Goal: Task Accomplishment & Management: Complete application form

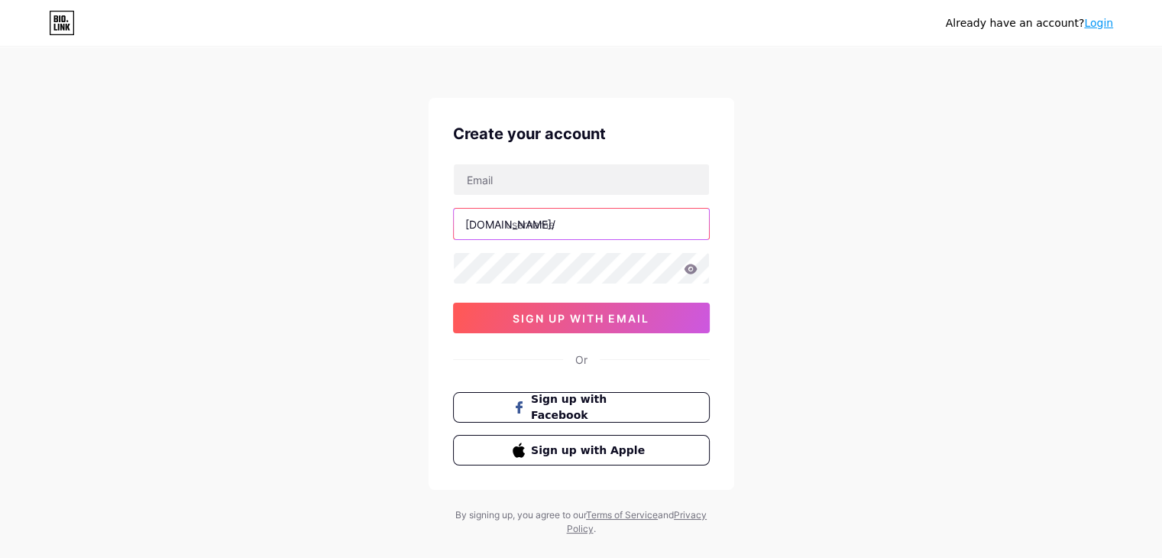
click at [606, 222] on input "text" at bounding box center [581, 224] width 255 height 31
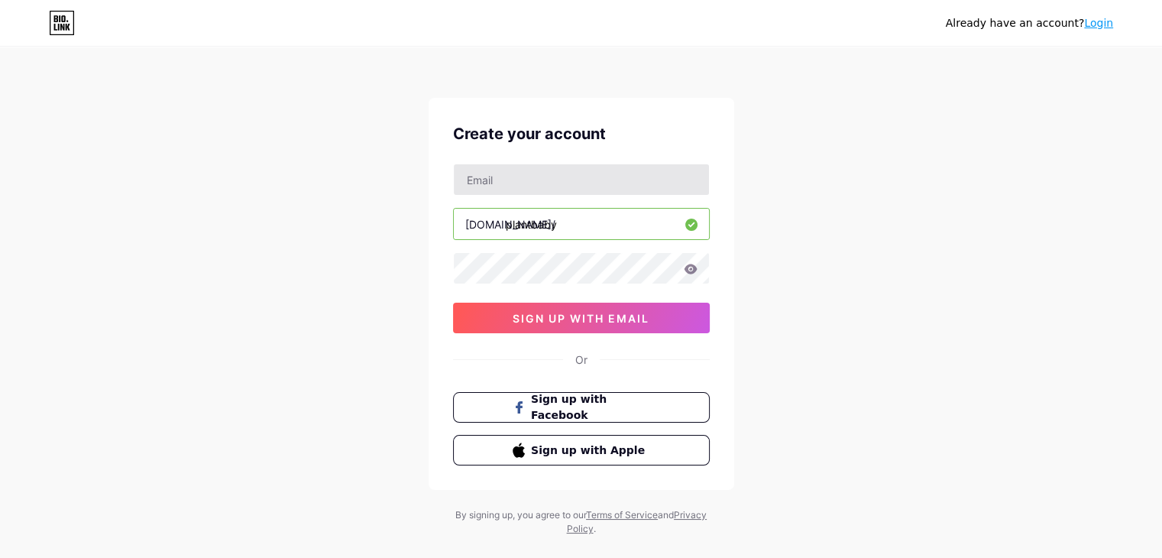
type input "plantbaby"
click at [626, 176] on input "text" at bounding box center [581, 179] width 255 height 31
type input "[EMAIL_ADDRESS][DOMAIN_NAME]"
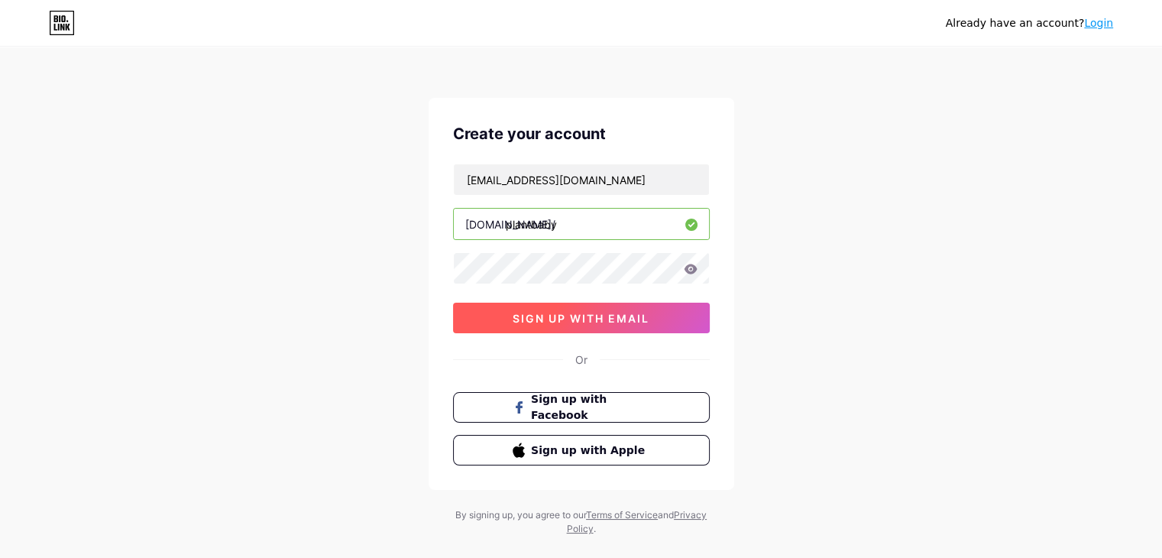
click at [542, 306] on button "sign up with email" at bounding box center [581, 317] width 257 height 31
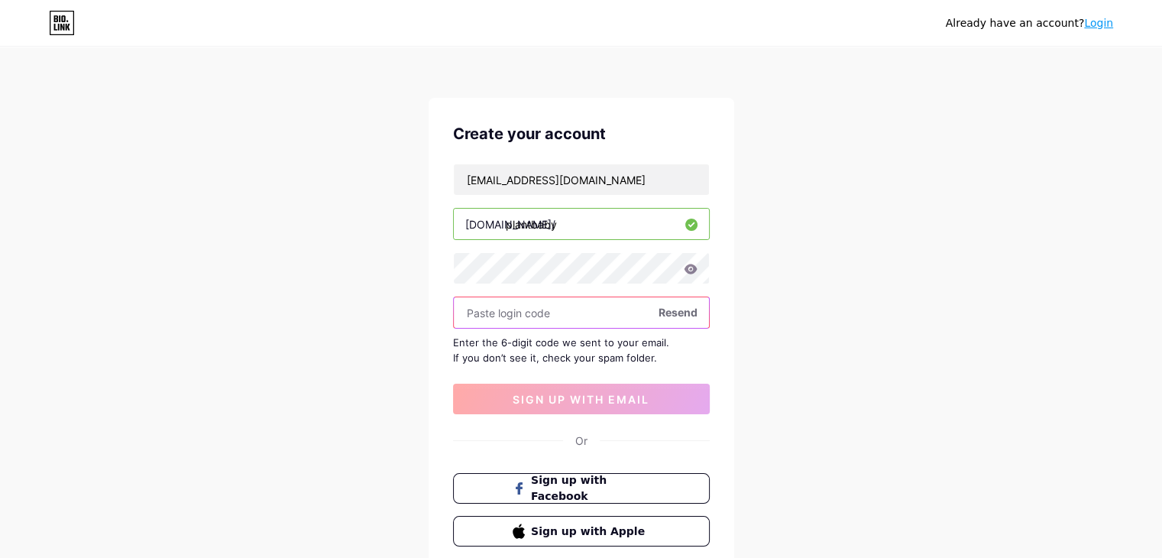
paste input "799648"
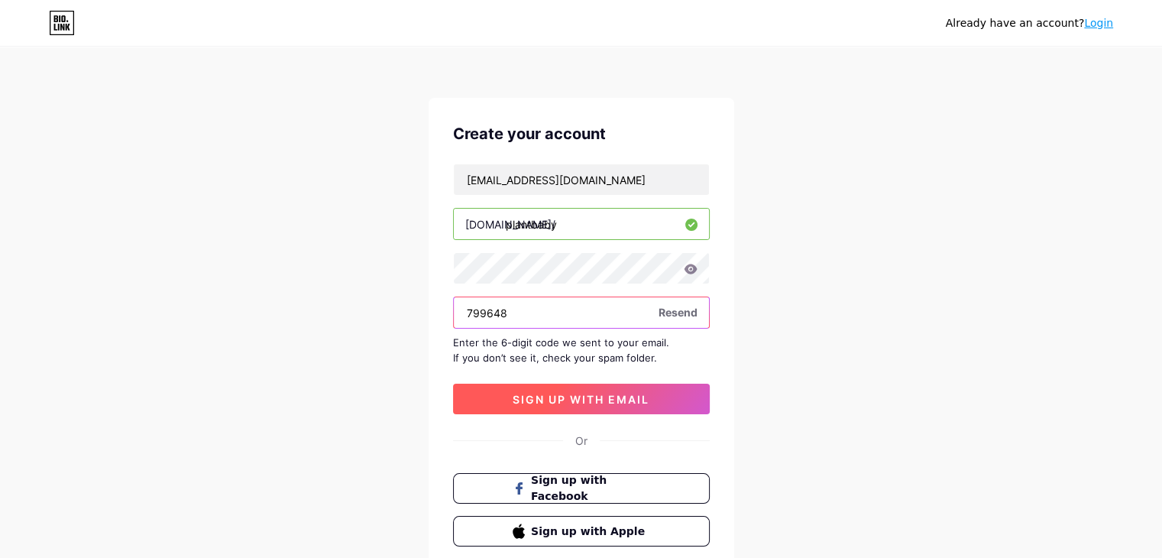
type input "799648"
click at [577, 393] on span "sign up with email" at bounding box center [581, 399] width 137 height 13
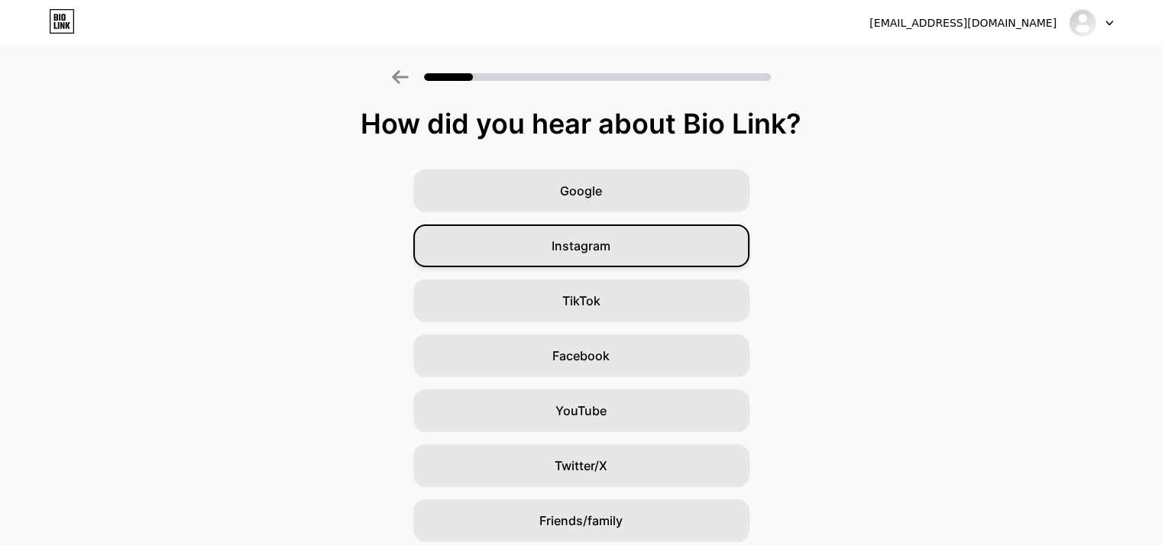
click at [615, 257] on div "Instagram" at bounding box center [581, 246] width 336 height 43
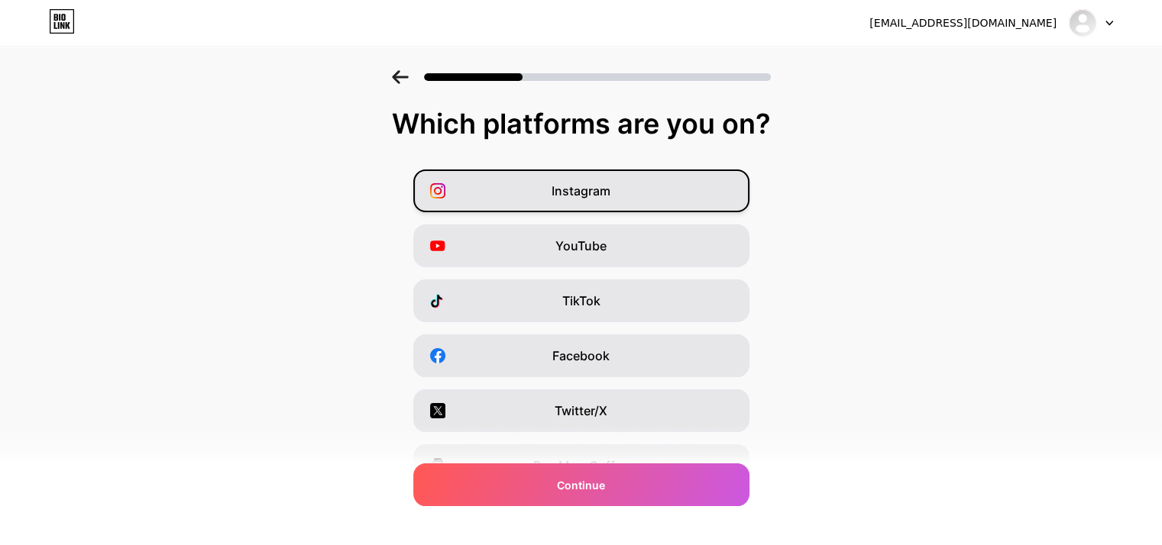
click at [632, 195] on div "Instagram" at bounding box center [581, 191] width 336 height 43
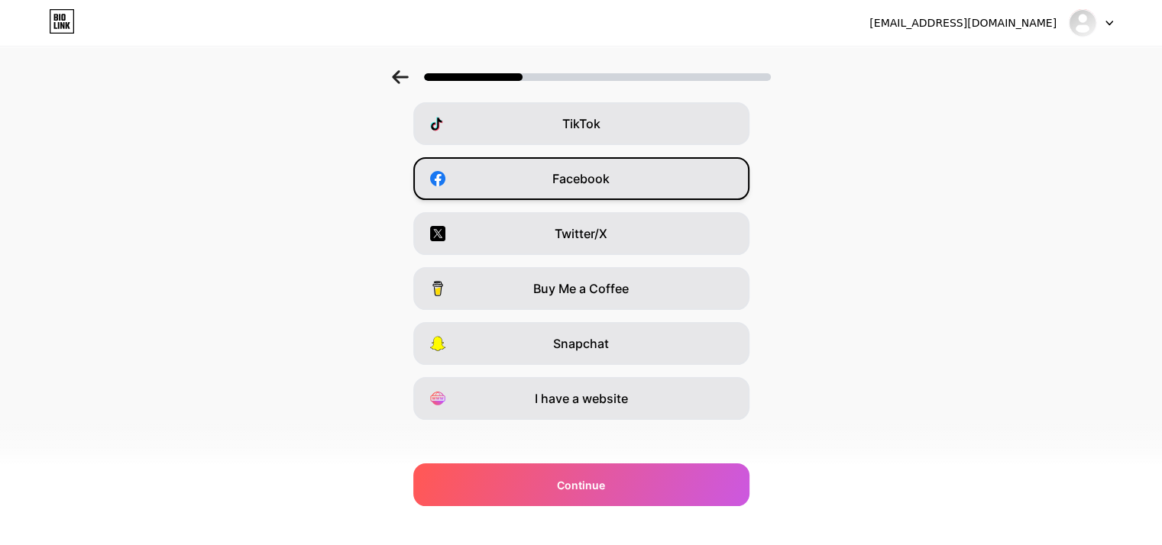
scroll to position [189, 0]
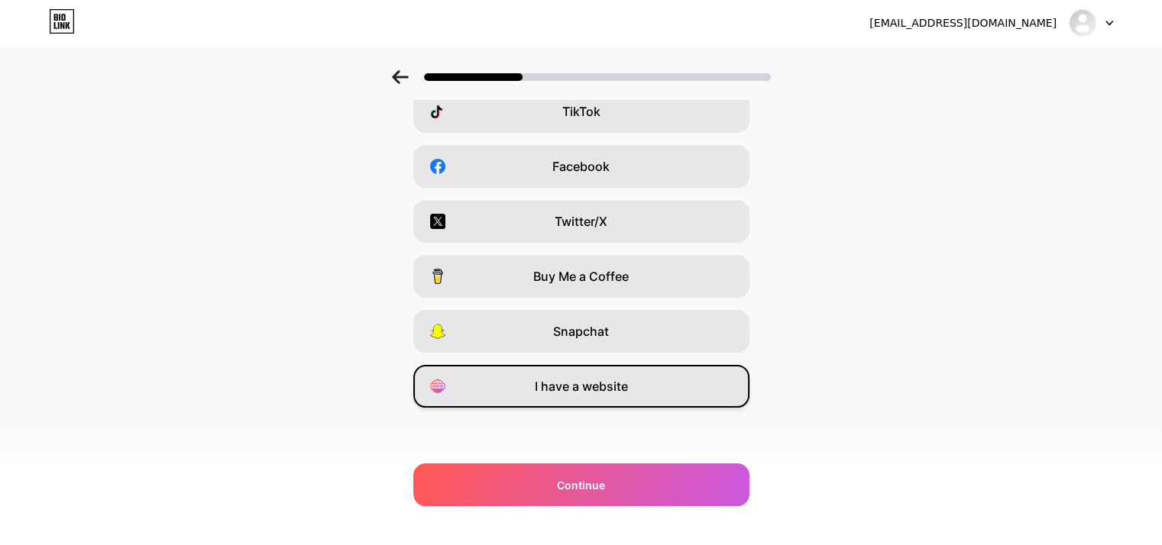
click at [616, 386] on span "I have a website" at bounding box center [581, 386] width 93 height 18
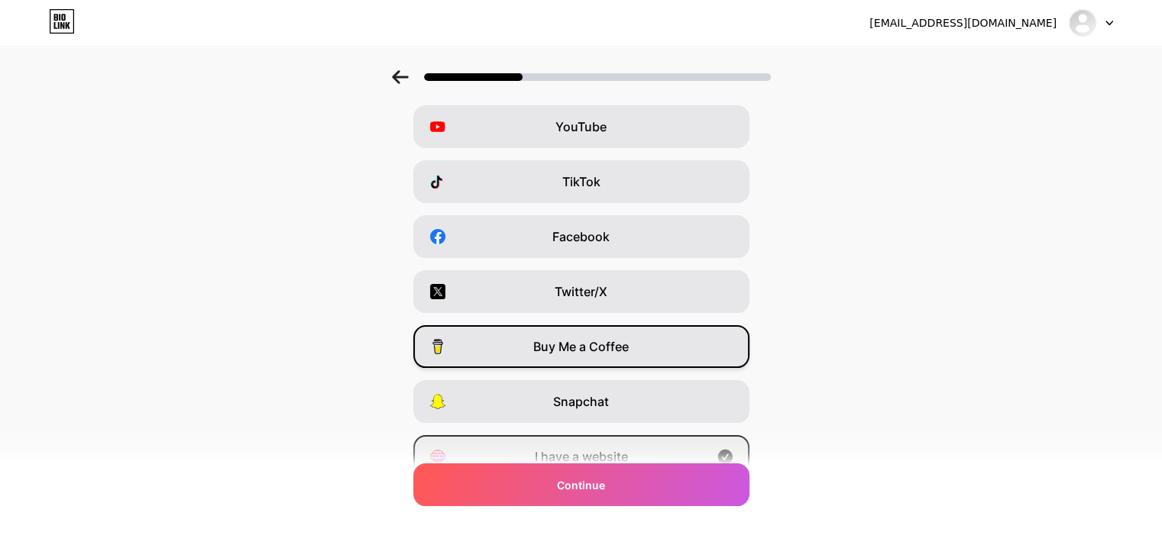
scroll to position [113, 0]
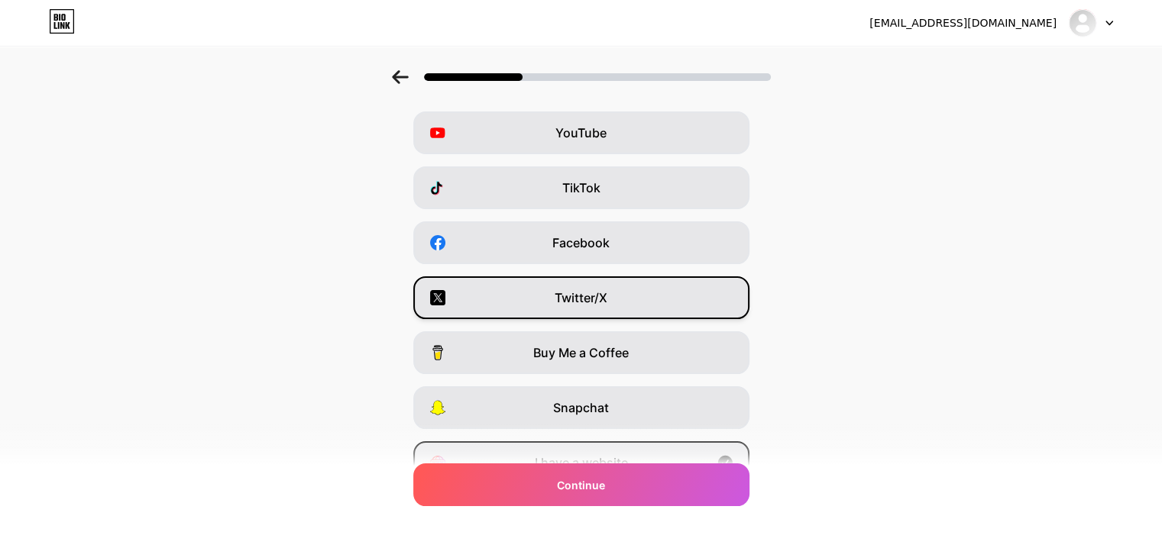
click at [629, 301] on div "Twitter/X" at bounding box center [581, 298] width 336 height 43
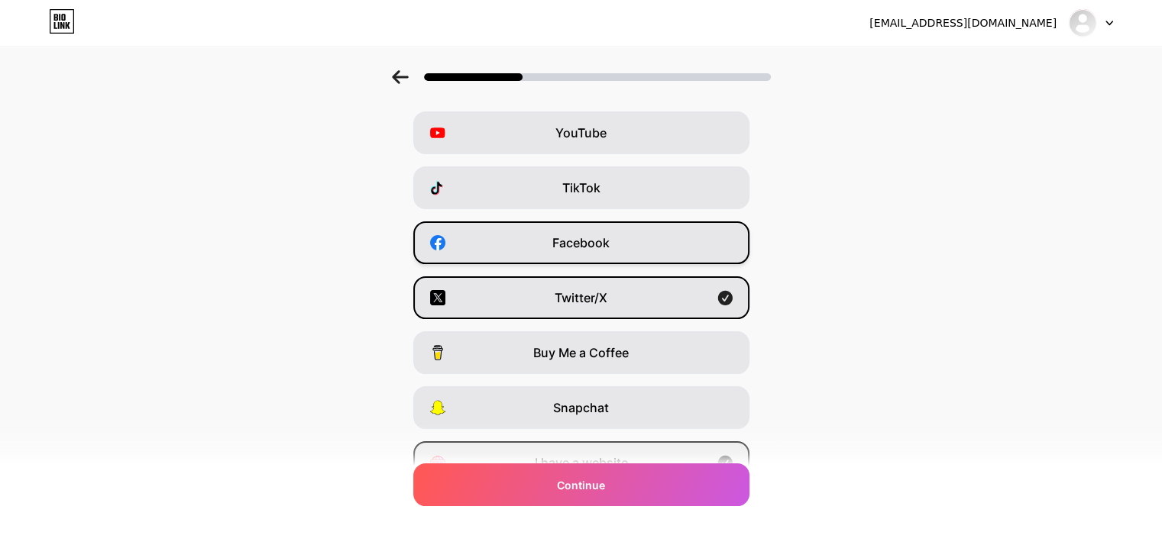
click at [632, 244] on div "Facebook" at bounding box center [581, 243] width 336 height 43
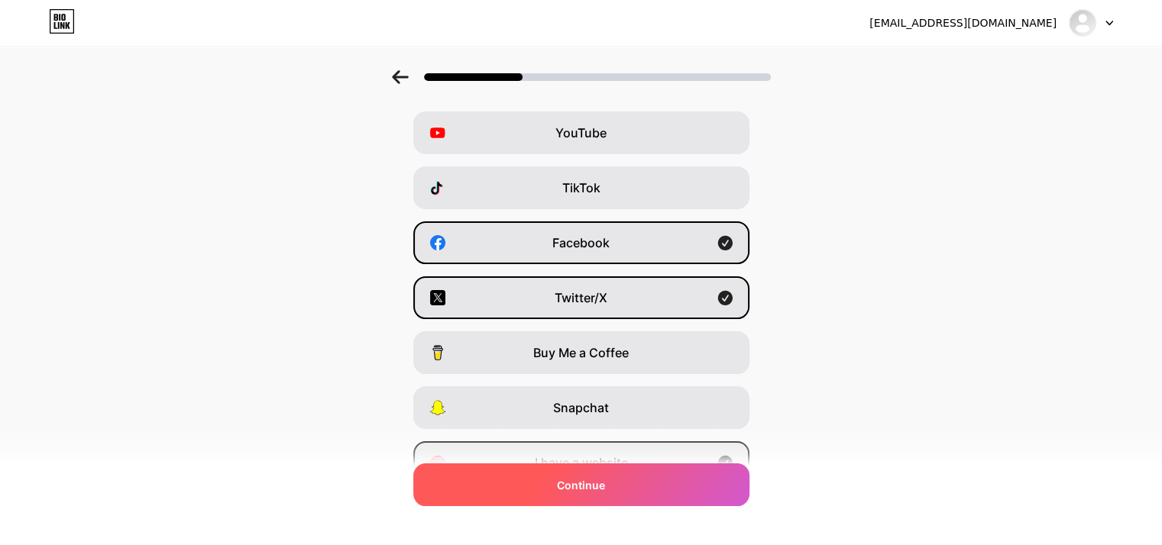
click at [633, 487] on div "Continue" at bounding box center [581, 485] width 336 height 43
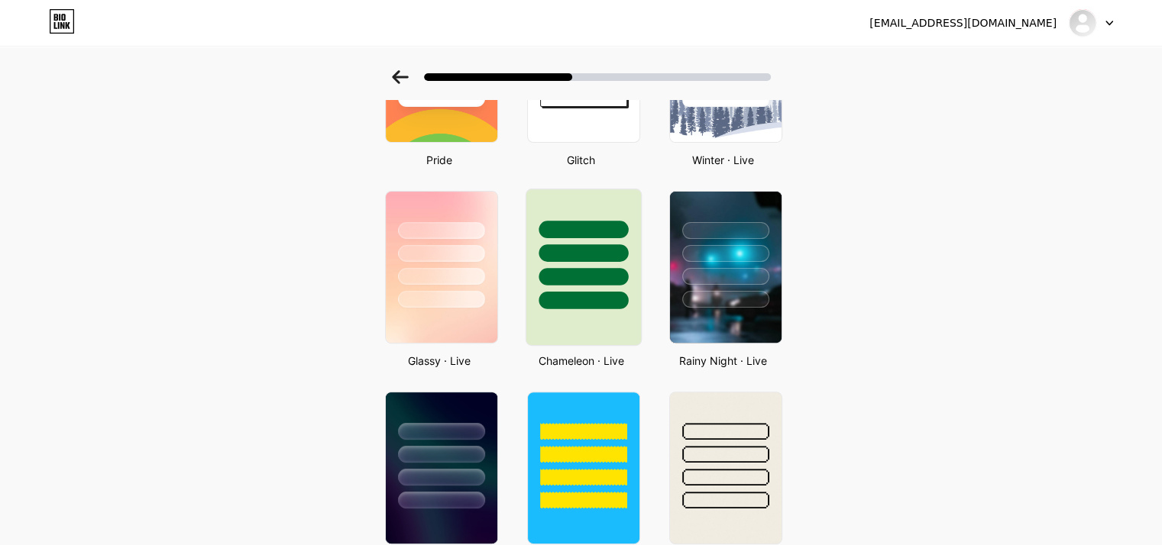
scroll to position [382, 0]
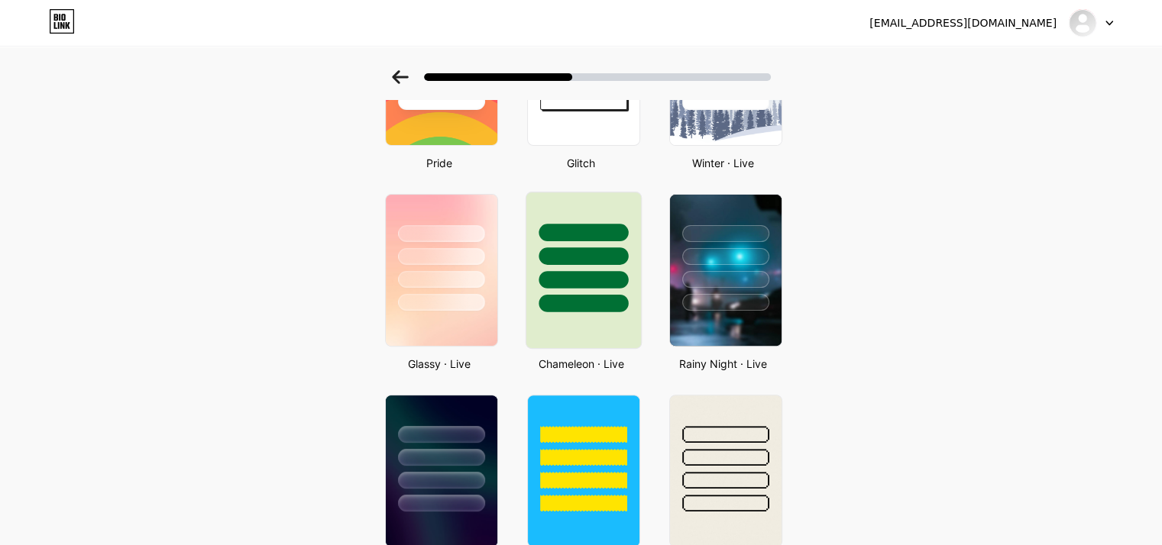
click at [599, 297] on div at bounding box center [583, 304] width 89 height 18
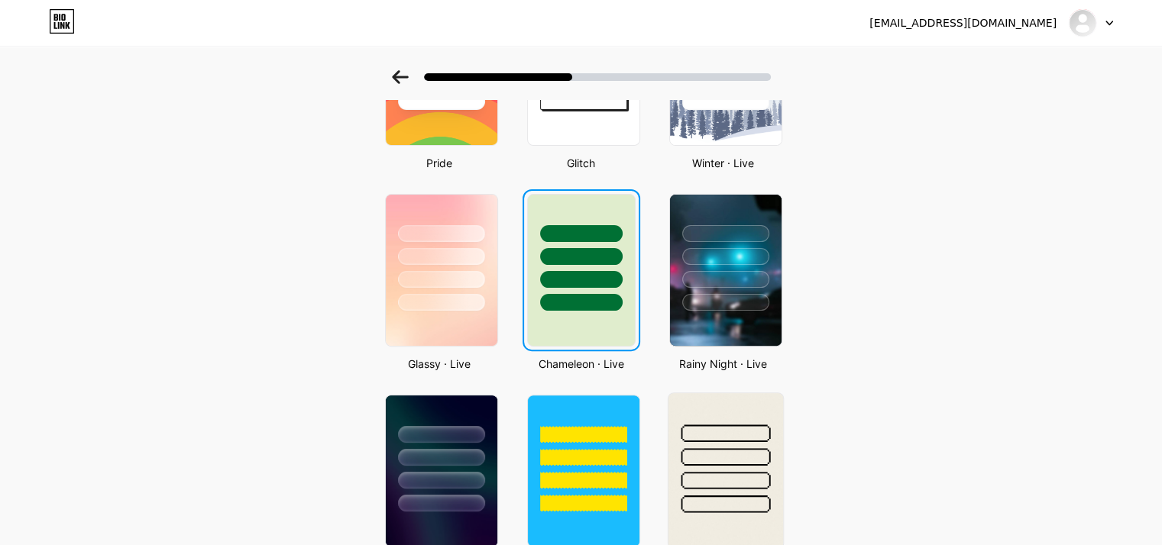
scroll to position [0, 0]
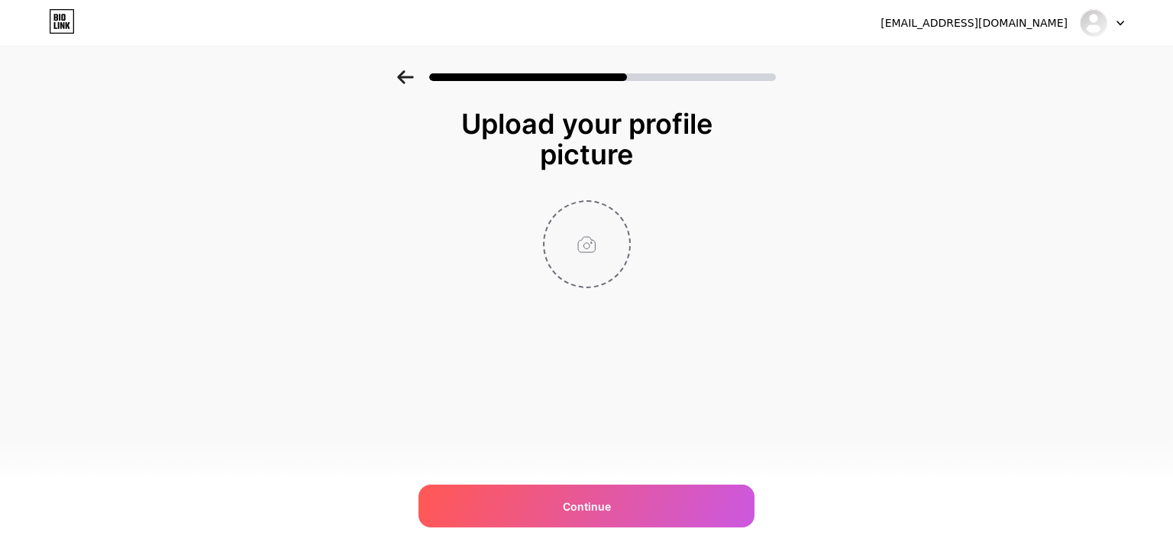
click at [561, 254] on input "file" at bounding box center [587, 244] width 85 height 85
type input "C:\fakepath\Untitled design (20).png"
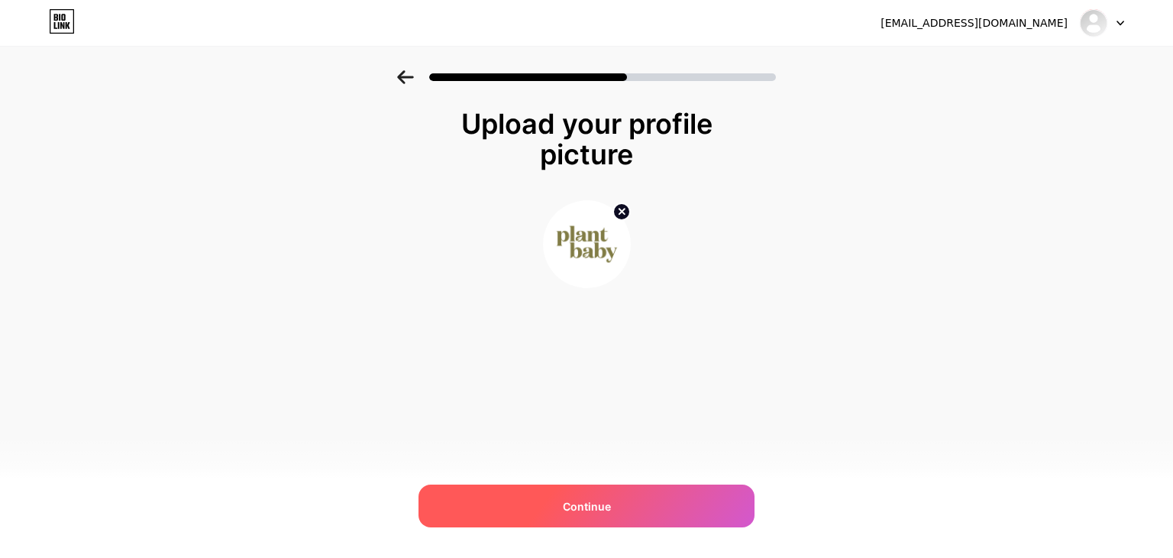
click at [610, 488] on div "Continue" at bounding box center [587, 505] width 336 height 43
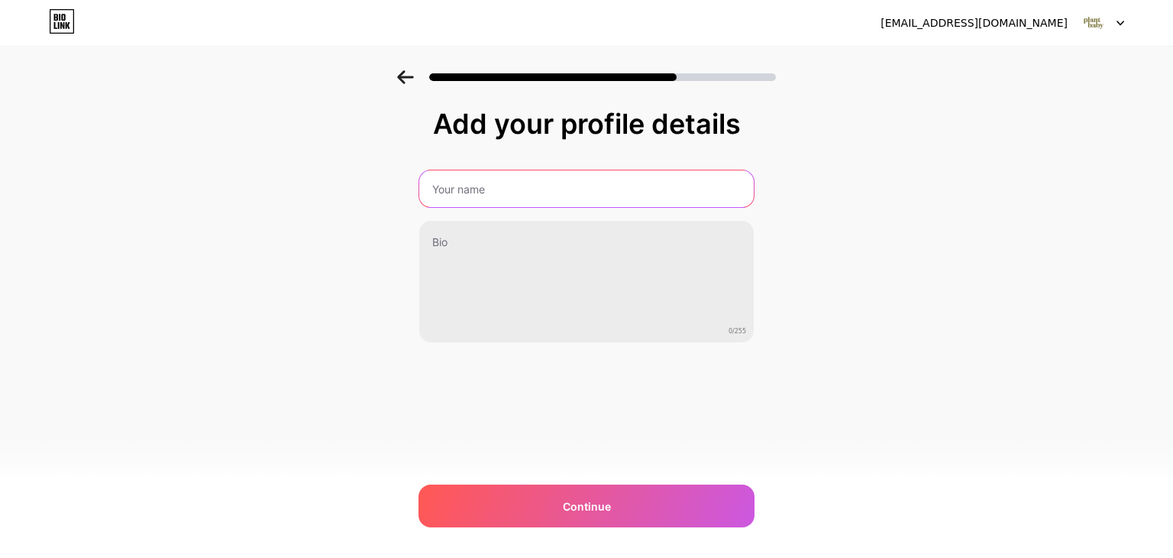
click at [484, 193] on input "text" at bounding box center [586, 188] width 335 height 37
type input "Plant Baby"
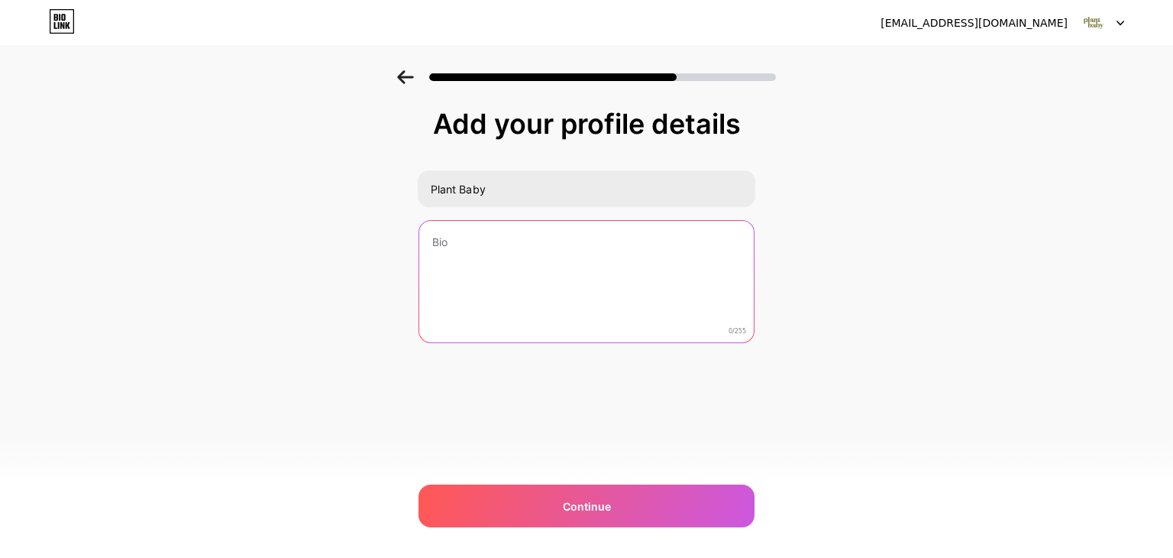
click at [526, 260] on textarea at bounding box center [586, 282] width 335 height 123
paste textarea "Nurture Your Mind, Body, and Environment with our Plant Subscriptions"
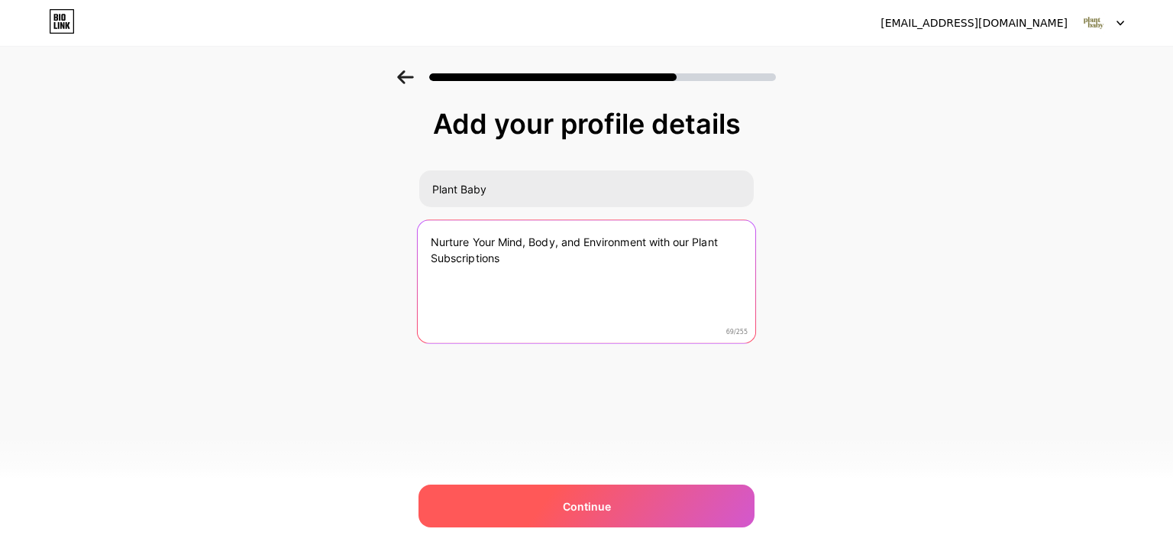
type textarea "Nurture Your Mind, Body, and Environment with our Plant Subscriptions"
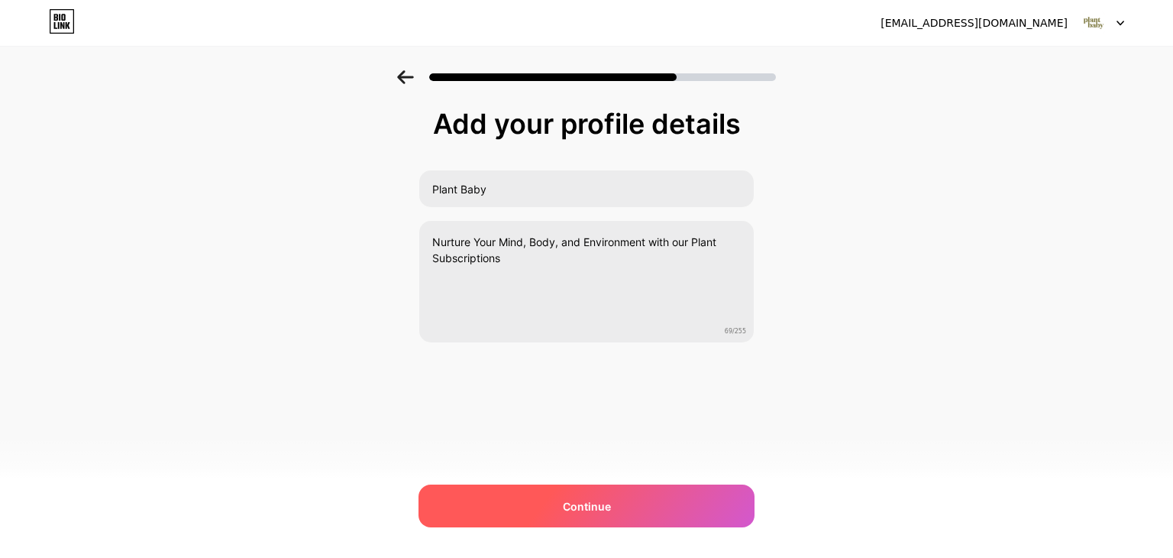
click at [605, 509] on span "Continue" at bounding box center [587, 506] width 48 height 16
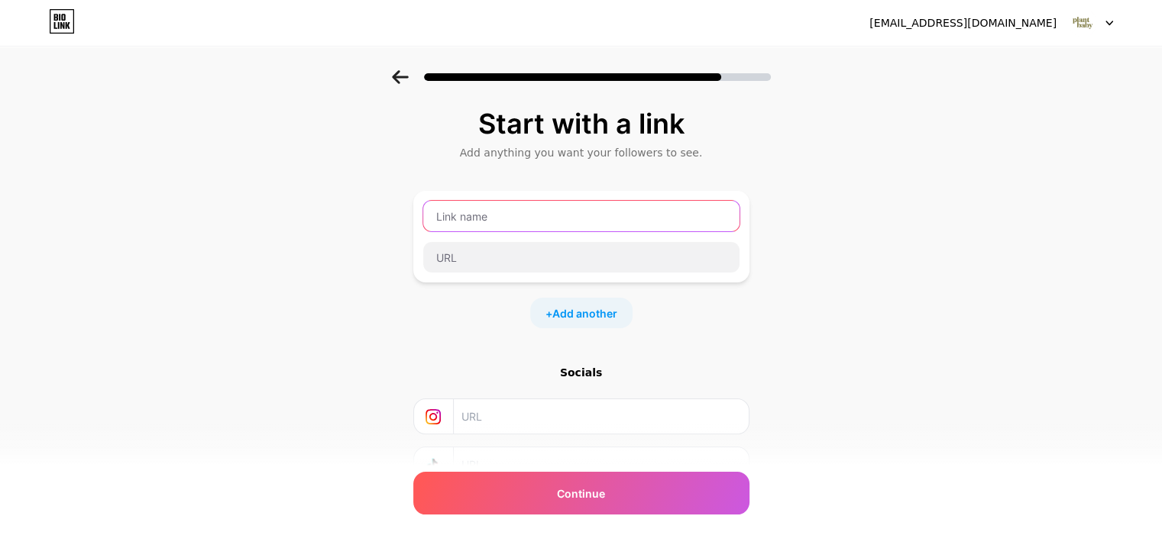
click at [559, 216] on input "text" at bounding box center [581, 216] width 316 height 31
type input "plantbaby"
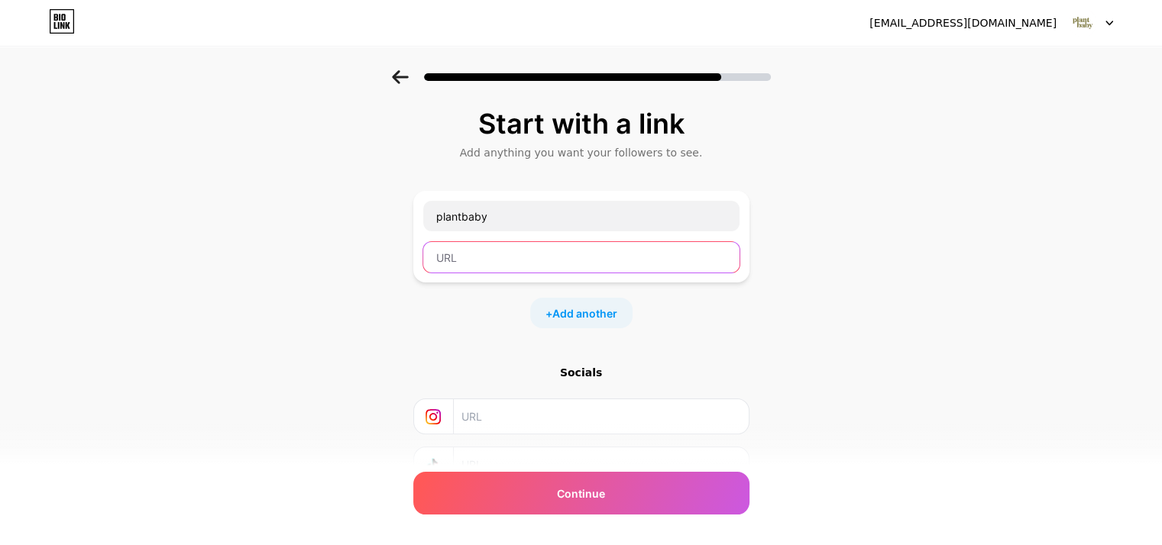
click at [548, 251] on input "text" at bounding box center [581, 257] width 316 height 31
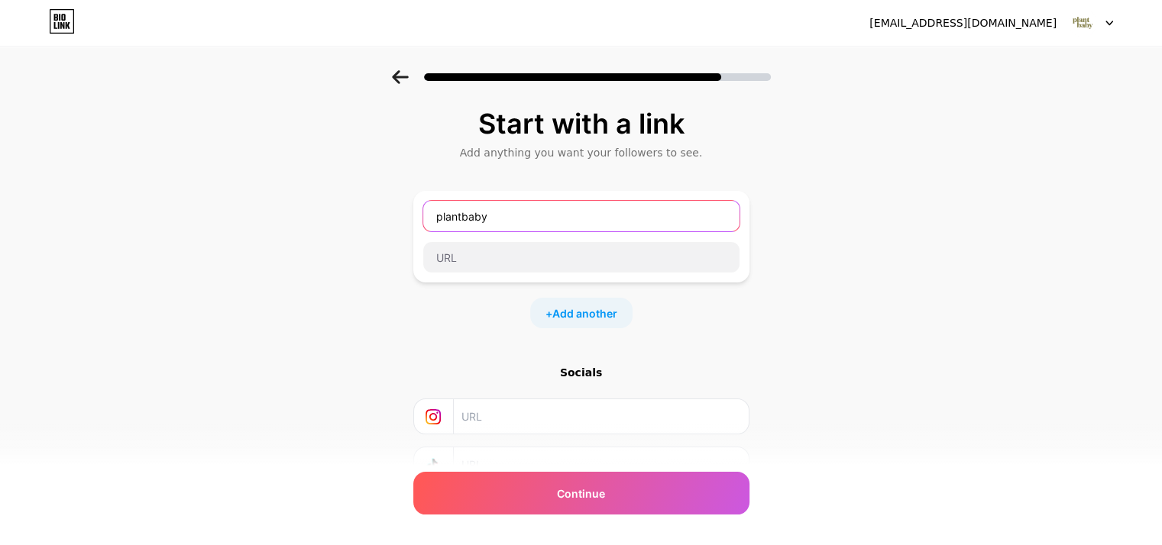
click at [549, 214] on input "plantbaby" at bounding box center [581, 216] width 316 height 31
click at [859, 301] on div "Start with a link Add anything you want your followers to see. plantbaby + Add …" at bounding box center [581, 338] width 1162 height 537
click at [511, 205] on input "plantbaby" at bounding box center [581, 216] width 316 height 31
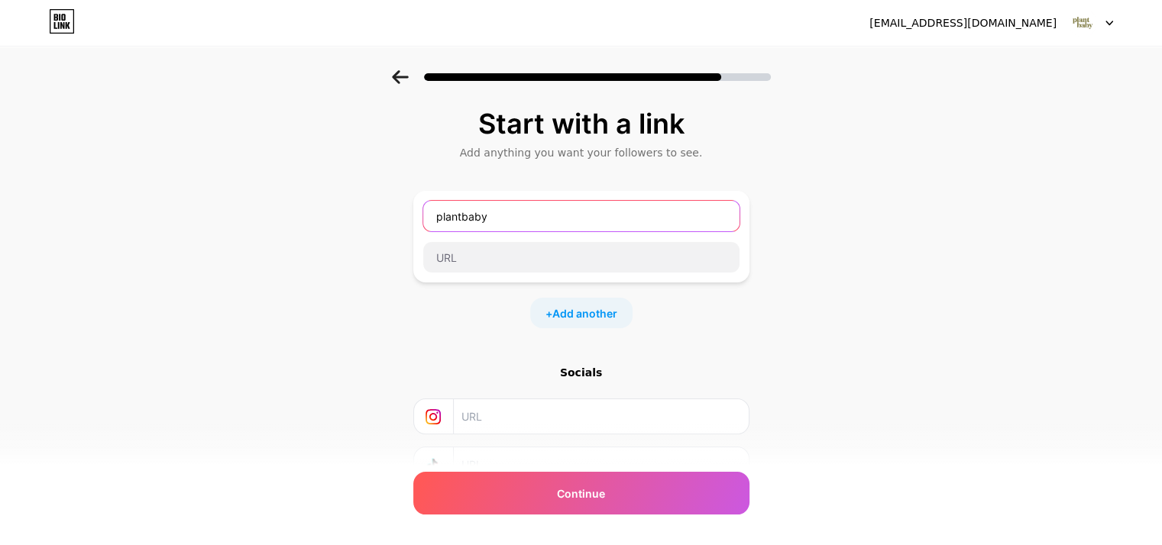
click at [511, 205] on input "plantbaby" at bounding box center [581, 216] width 316 height 31
click at [770, 278] on div "Start with a link Add anything you want your followers to see. + Add another So…" at bounding box center [581, 338] width 1162 height 537
click at [584, 215] on input "text" at bounding box center [581, 216] width 316 height 31
paste input "plantbaby"
type input "plantbaby"
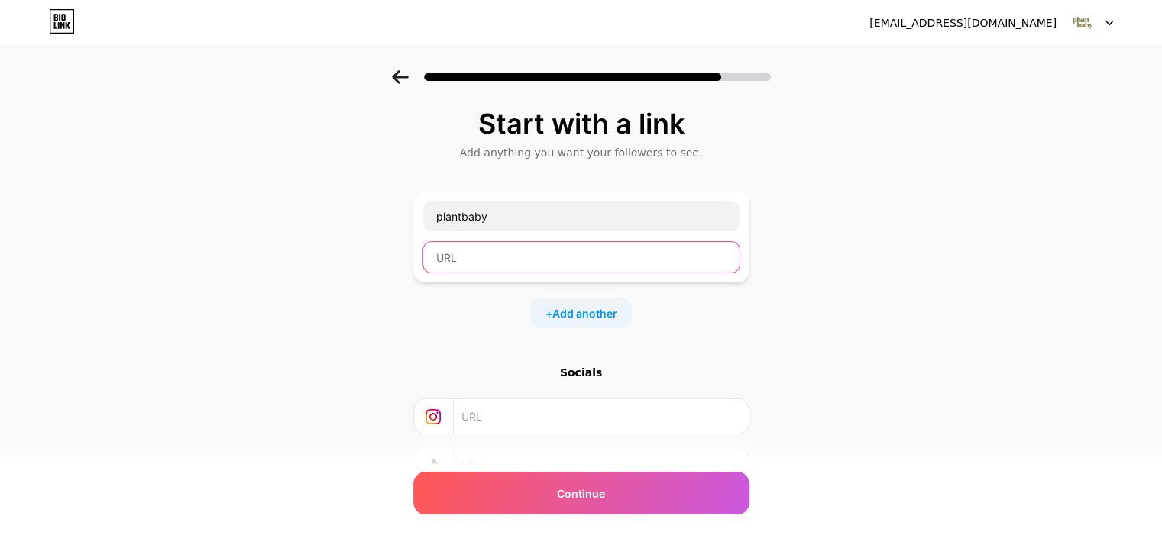
click at [602, 262] on input "text" at bounding box center [581, 257] width 316 height 31
paste input "plantbaby"
click at [707, 345] on div "Start with a link Add anything you want your followers to see. plantbaby plantb…" at bounding box center [581, 319] width 336 height 422
click at [611, 319] on span "Add another" at bounding box center [584, 314] width 65 height 16
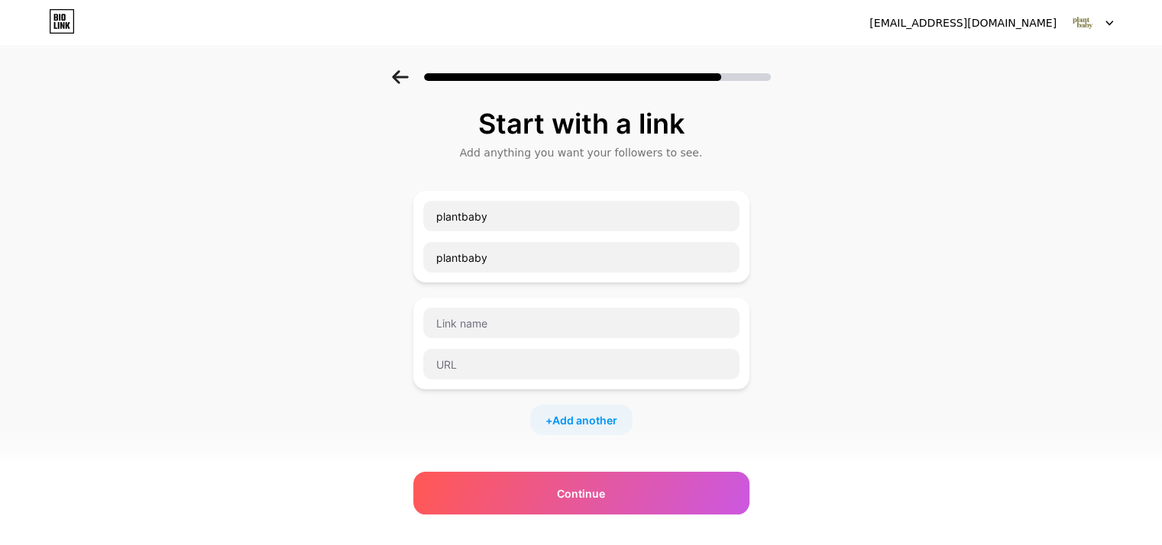
click at [785, 339] on div "Start with a link Add anything you want your followers to see. plantbaby plantb…" at bounding box center [581, 392] width 1162 height 644
drag, startPoint x: 523, startPoint y: 242, endPoint x: 414, endPoint y: 242, distance: 109.2
click at [414, 242] on div "Start with a link Add anything you want your followers to see. plantbaby plantb…" at bounding box center [581, 392] width 1162 height 644
paste input "[URL][DOMAIN_NAME]"
type input "[URL][DOMAIN_NAME]"
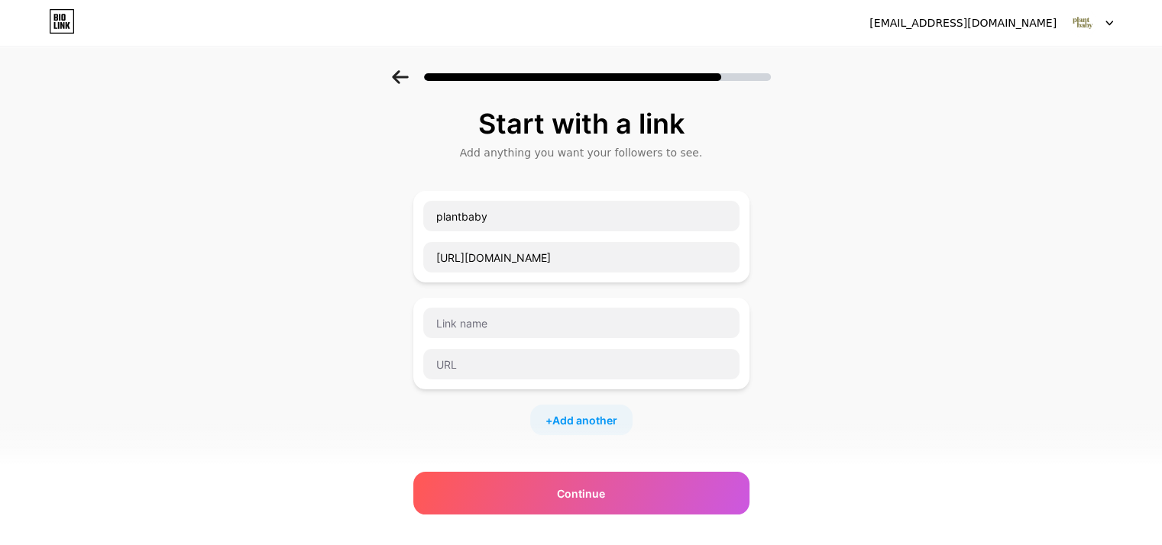
click at [943, 333] on div "Start with a link Add anything you want your followers to see. plantbaby [URL][…" at bounding box center [581, 392] width 1162 height 644
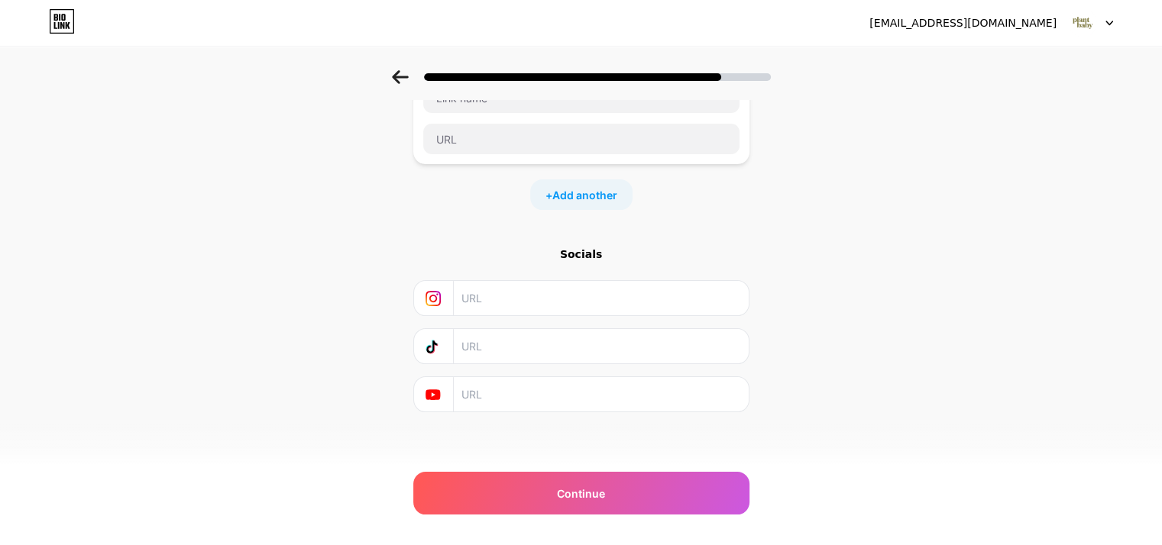
scroll to position [227, 0]
click at [577, 296] on input "text" at bounding box center [599, 297] width 277 height 34
paste input "[URL][DOMAIN_NAME]"
type input "[URL][DOMAIN_NAME]"
click at [529, 386] on input "text" at bounding box center [599, 393] width 277 height 34
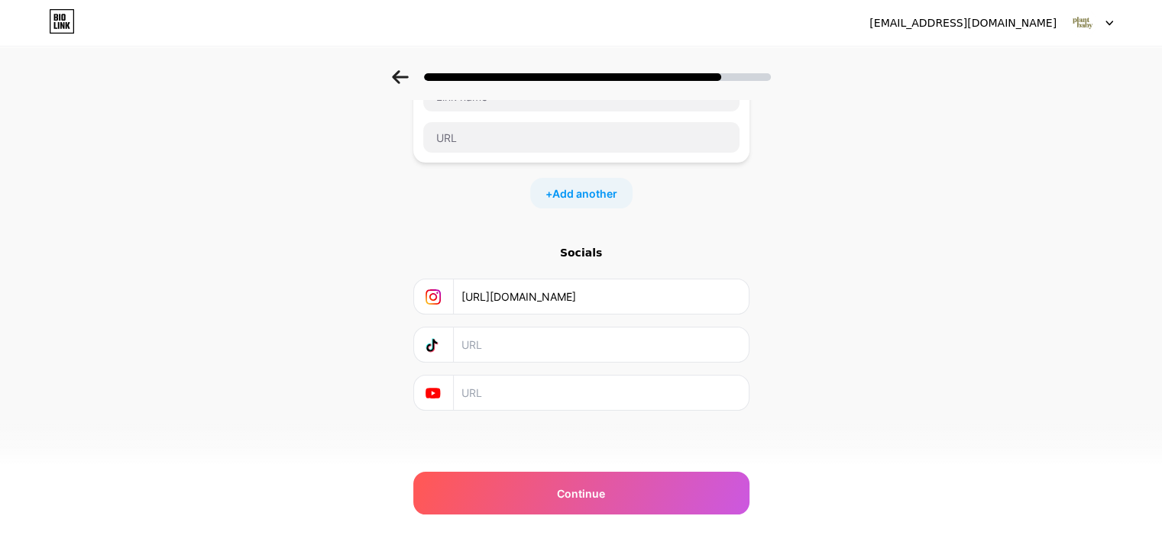
click at [849, 273] on div "Start with a link Add anything you want your followers to see. plantbaby [URL][…" at bounding box center [581, 165] width 1162 height 644
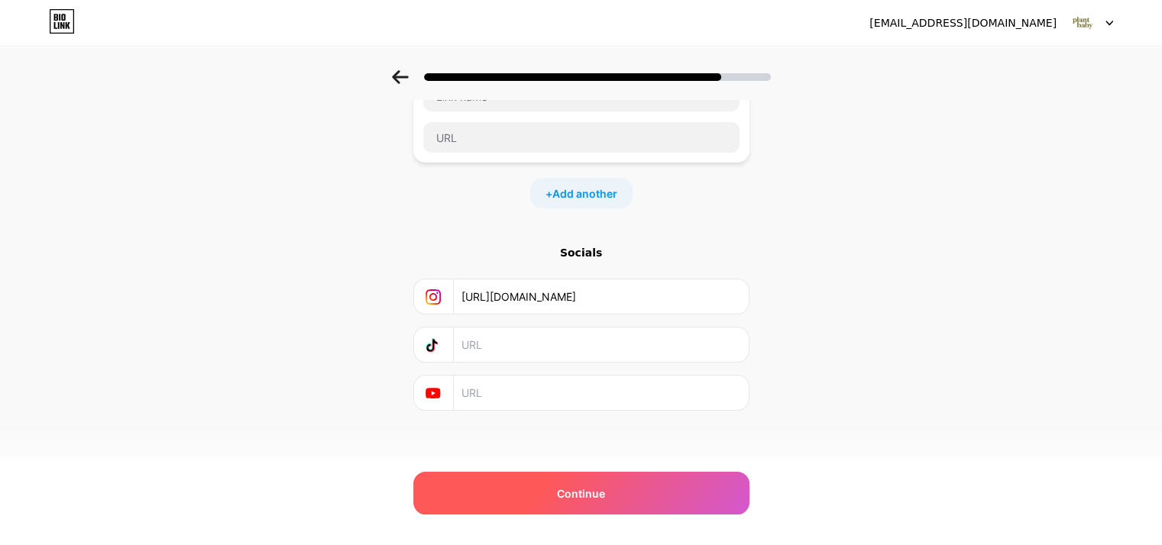
click at [576, 491] on span "Continue" at bounding box center [581, 494] width 48 height 16
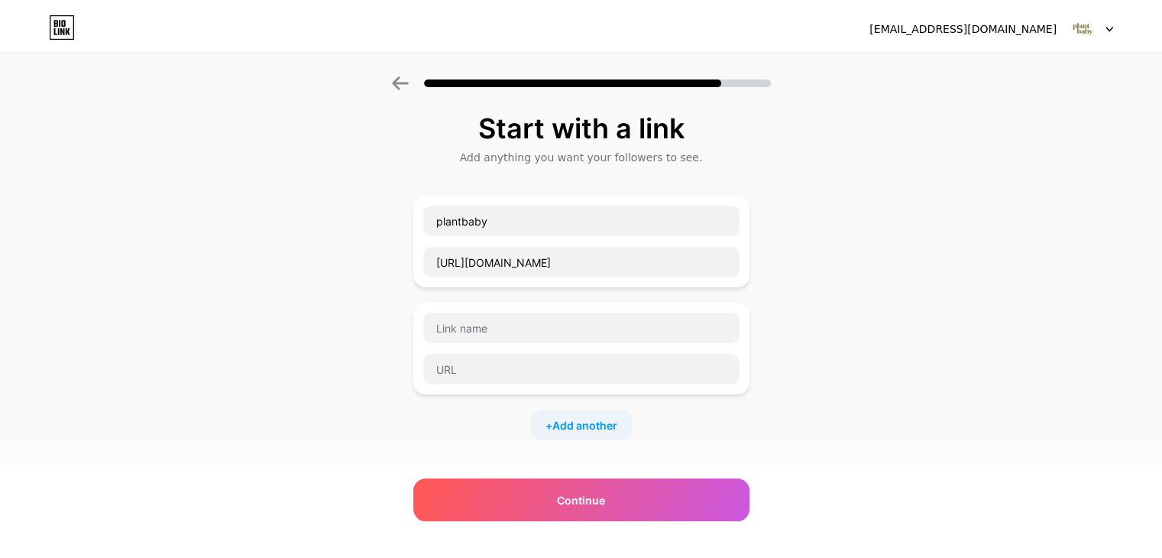
scroll to position [0, 0]
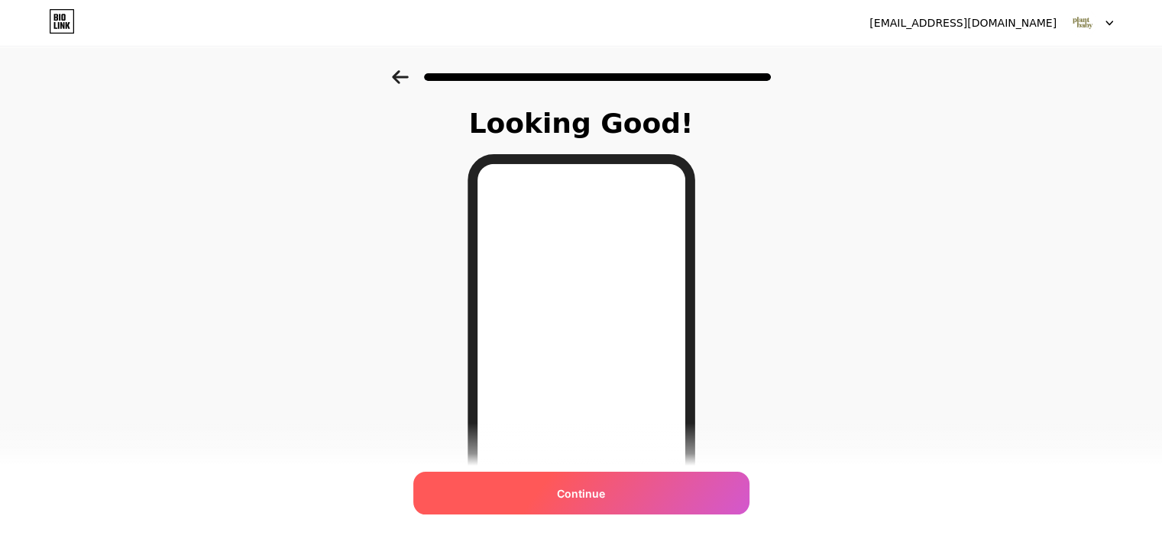
click at [563, 480] on div "Continue" at bounding box center [581, 493] width 336 height 43
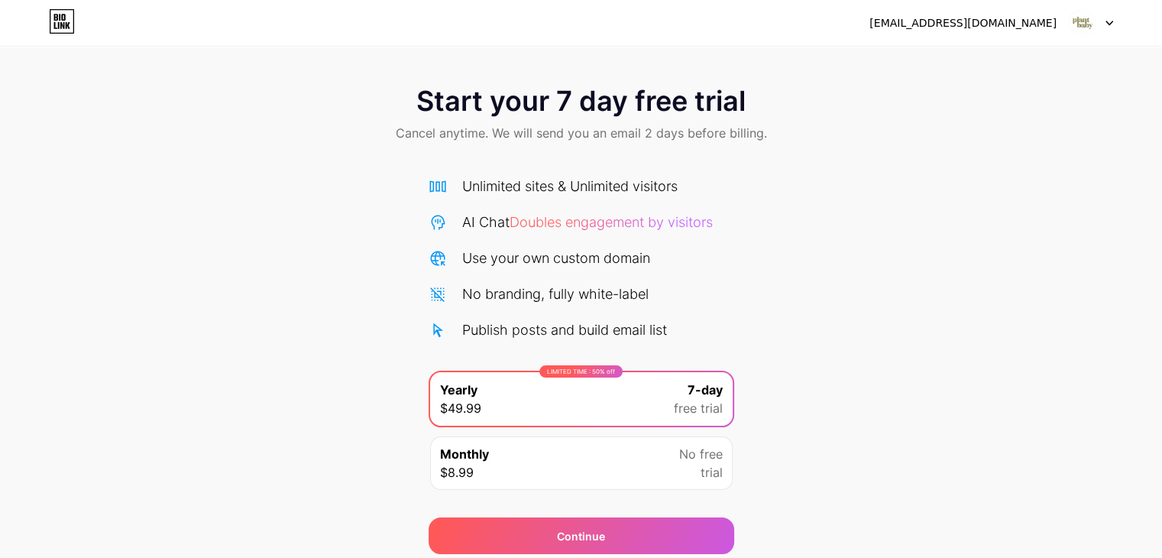
click at [1097, 25] on div at bounding box center [1091, 22] width 44 height 27
drag, startPoint x: 999, startPoint y: 7, endPoint x: 995, endPoint y: 25, distance: 18.9
click at [998, 7] on div "[EMAIL_ADDRESS][DOMAIN_NAME] Logout" at bounding box center [581, 23] width 1162 height 46
click at [993, 28] on div "[EMAIL_ADDRESS][DOMAIN_NAME]" at bounding box center [962, 23] width 187 height 16
click at [843, 141] on div "Start your 7 day free trial Cancel anytime. We will send you an email 2 days be…" at bounding box center [581, 115] width 1162 height 90
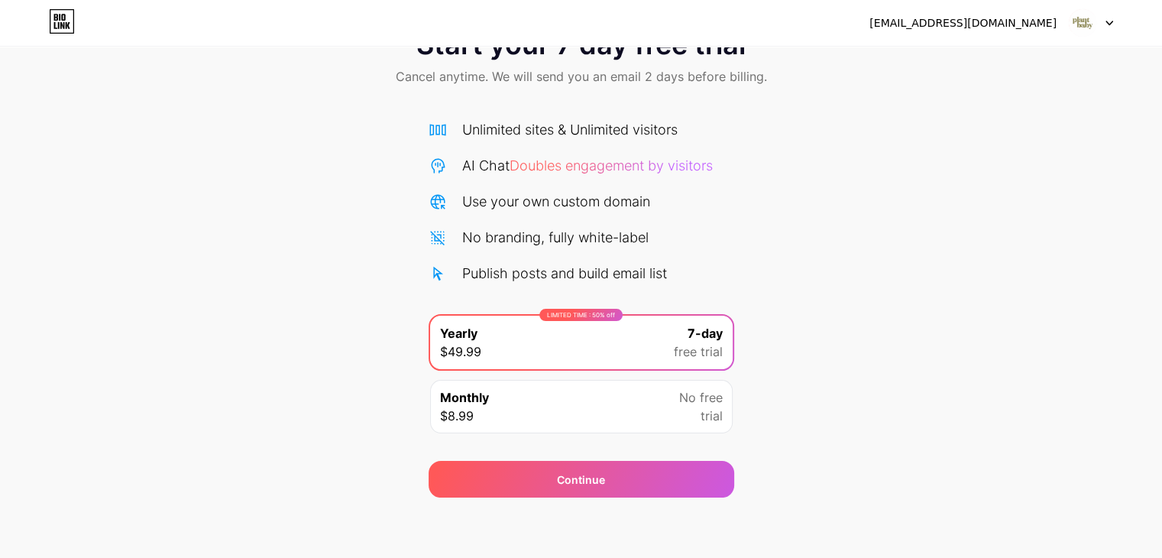
click at [249, 99] on div "Start your 7 day free trial Cancel anytime. We will send you an email 2 days be…" at bounding box center [581, 59] width 1162 height 90
click at [1001, 291] on div "Start your 7 day free trial Cancel anytime. We will send you an email 2 days be…" at bounding box center [581, 256] width 1162 height 484
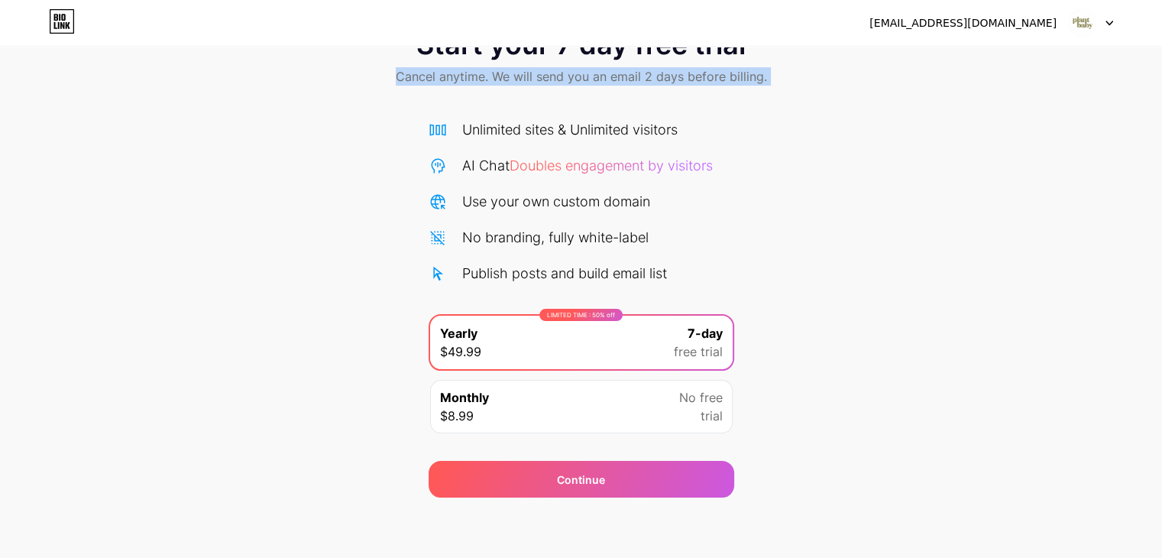
click at [1001, 290] on div "Start your 7 day free trial Cancel anytime. We will send you an email 2 days be…" at bounding box center [581, 256] width 1162 height 484
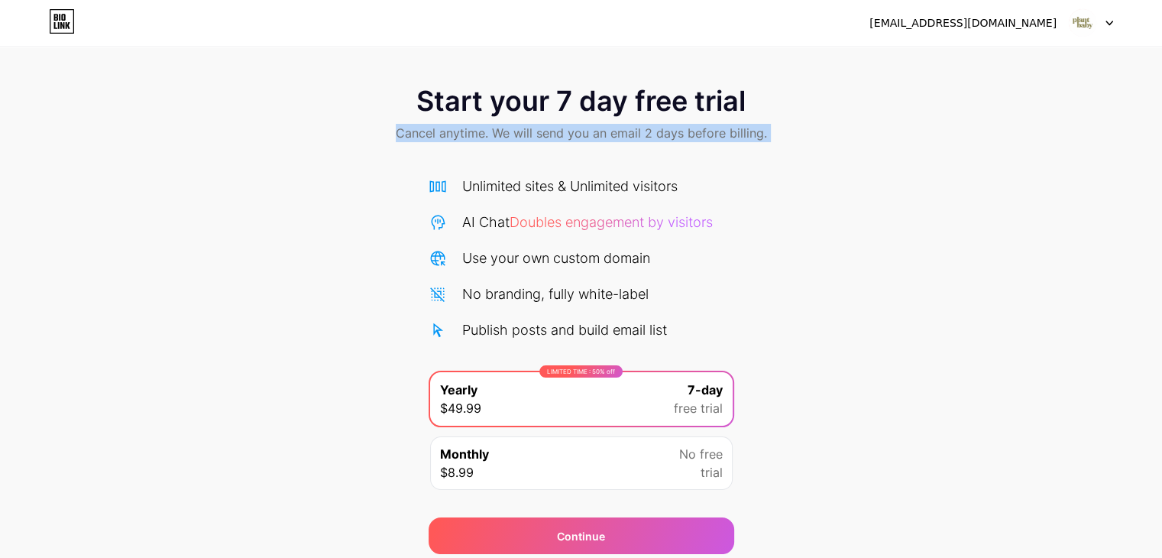
click at [1005, 251] on div "Start your 7 day free trial Cancel anytime. We will send you an email 2 days be…" at bounding box center [581, 312] width 1162 height 484
click at [1005, 250] on div "Start your 7 day free trial Cancel anytime. We will send you an email 2 days be…" at bounding box center [581, 312] width 1162 height 484
click at [49, 27] on icon at bounding box center [62, 21] width 26 height 24
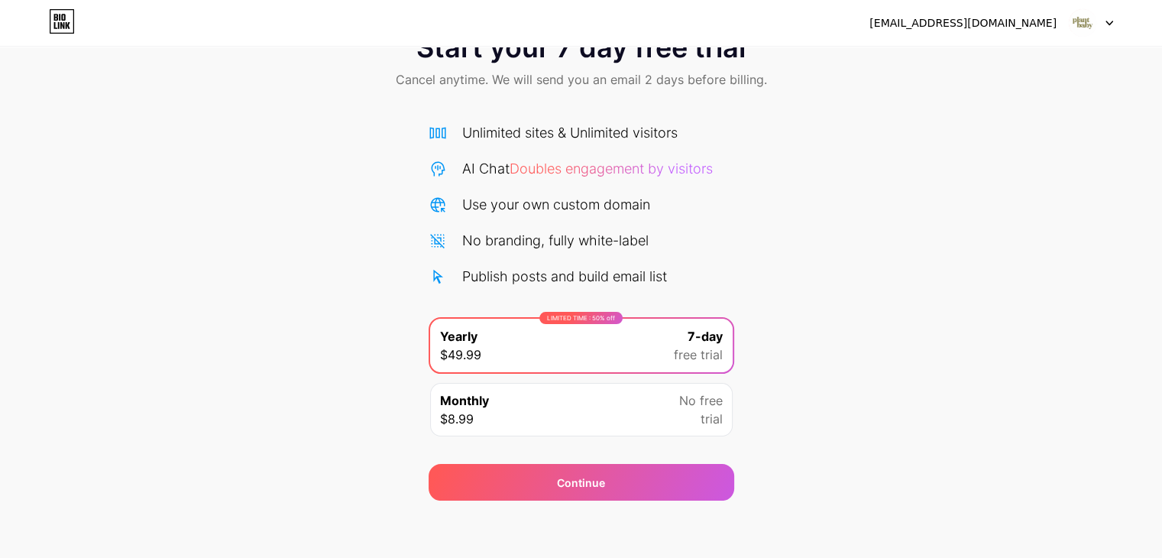
scroll to position [57, 0]
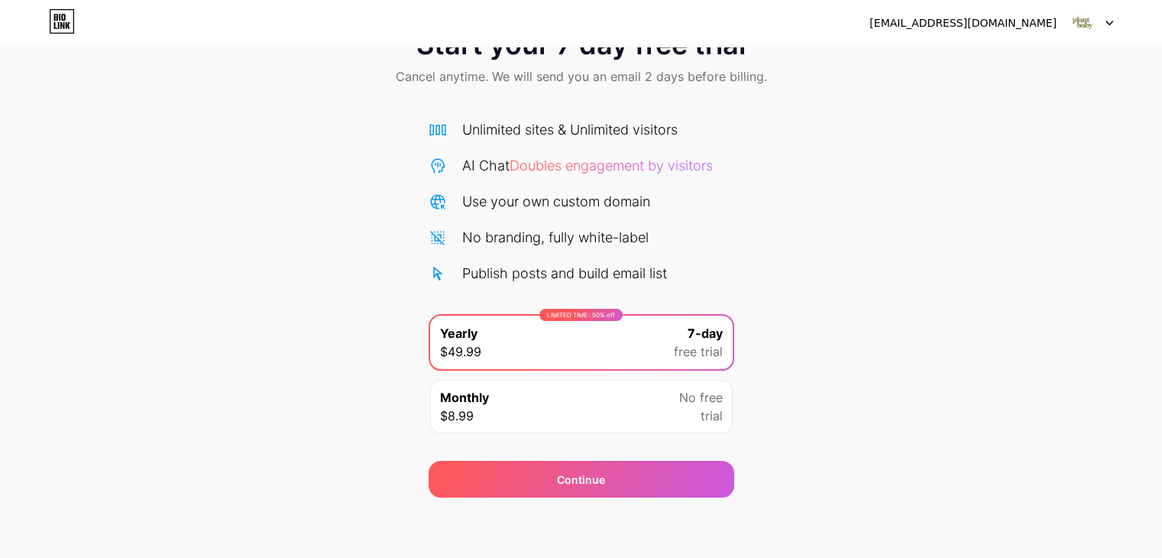
click at [687, 444] on div "Continue" at bounding box center [582, 469] width 306 height 55
